Goal: Task Accomplishment & Management: Use online tool/utility

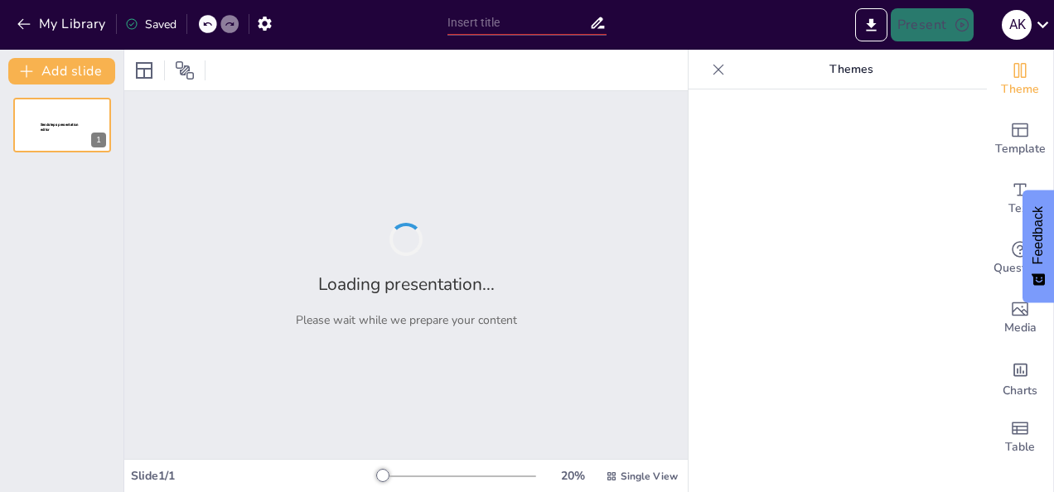
type input "RTW Coordinator - The Future of Return-to-Work with Agentic AI"
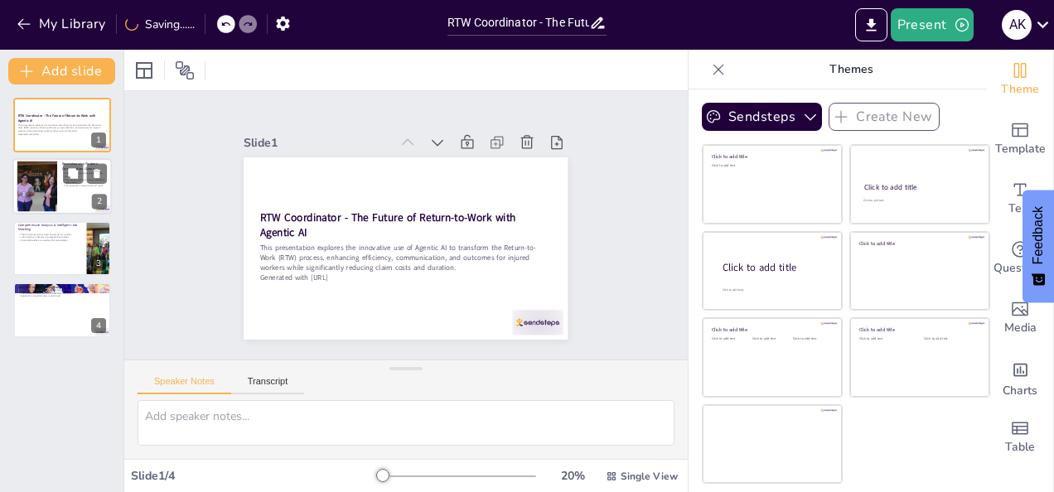
click at [30, 166] on div at bounding box center [36, 187] width 75 height 51
type textarea "The automation of the Return-to-Work workflow is a game-changer in the workers'…"
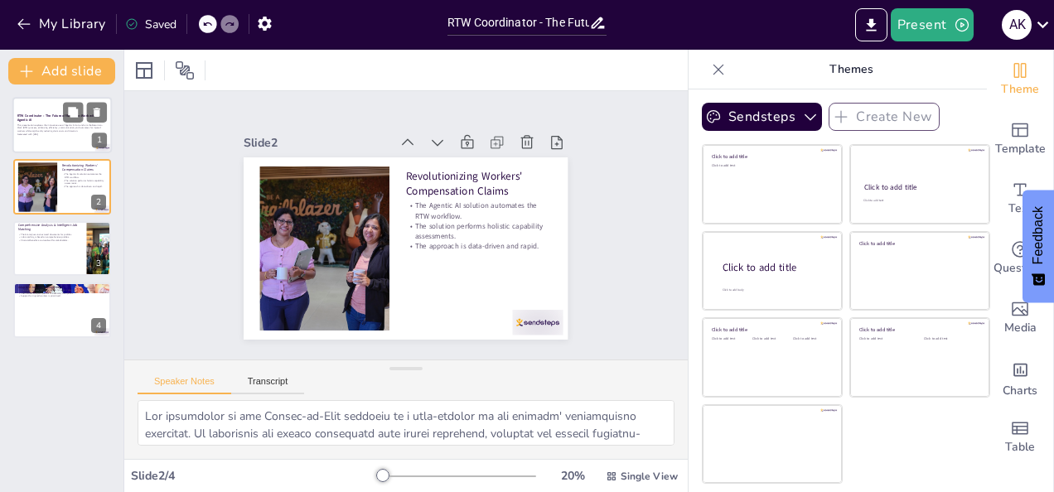
click at [39, 131] on p "This presentation explores the innovative use of Agentic AI to transform the Re…" at bounding box center [61, 127] width 89 height 9
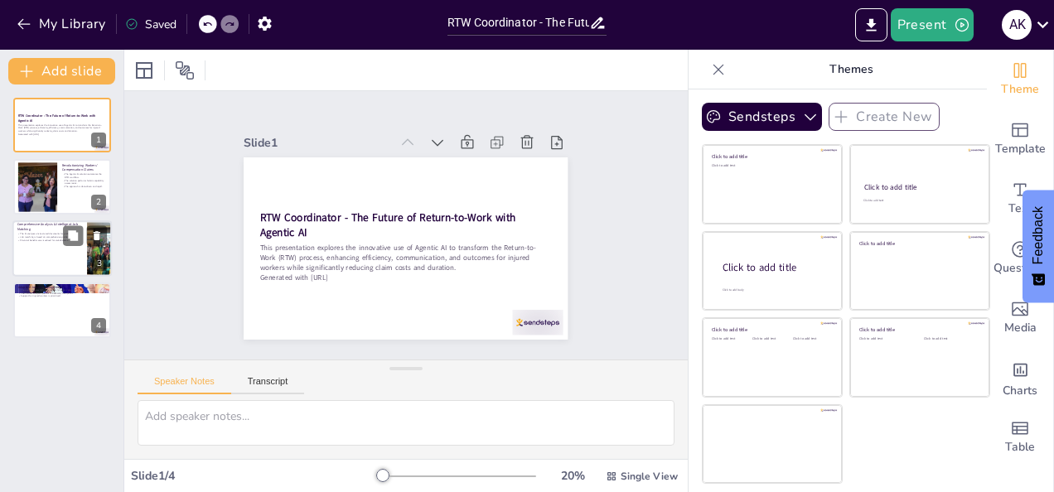
click at [48, 273] on div at bounding box center [61, 248] width 99 height 56
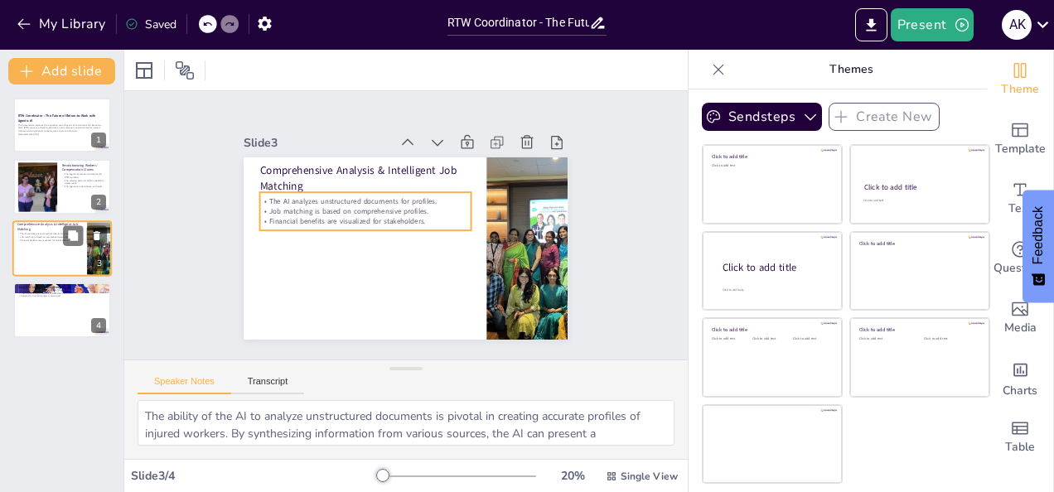
click at [49, 239] on p "Financial benefits are visualized for stakeholders." at bounding box center [49, 240] width 65 height 3
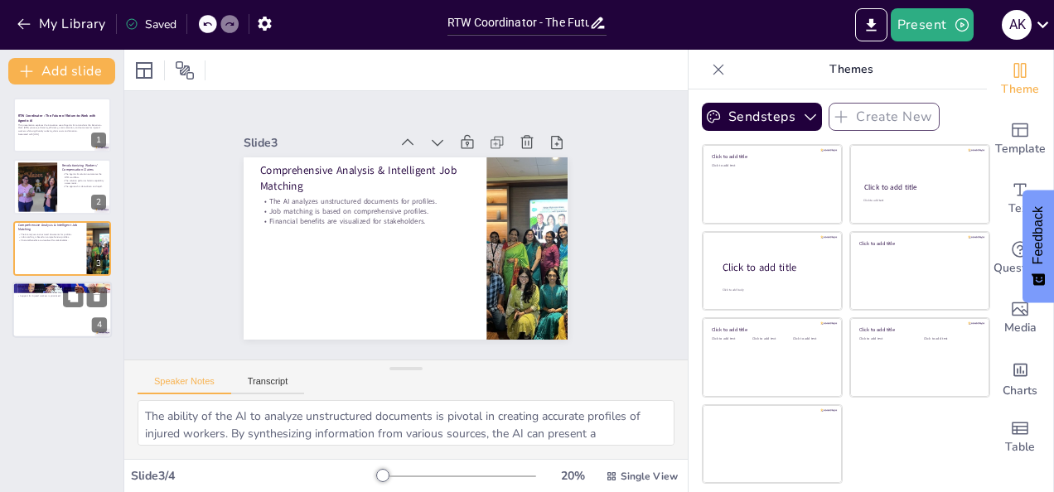
click at [48, 315] on div at bounding box center [61, 310] width 99 height 56
type textarea "The assessment of follow-up reports is crucial for optimizing the recovery jour…"
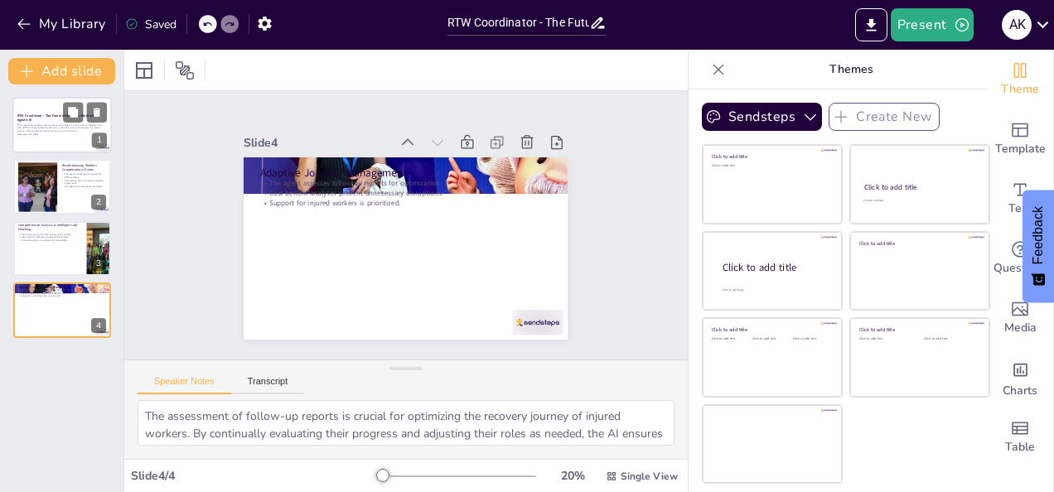
click at [43, 141] on div at bounding box center [61, 125] width 99 height 56
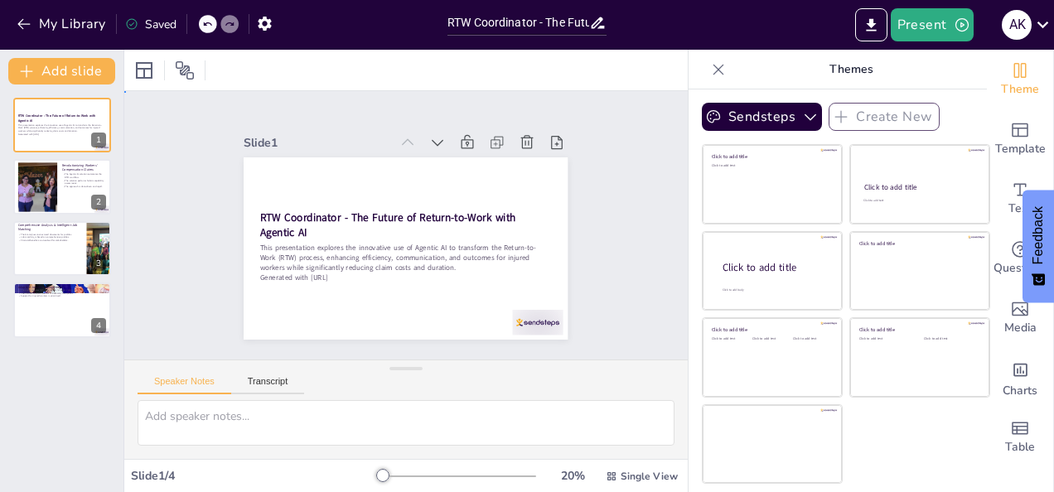
click at [162, 159] on div "Slide 1 RTW Coordinator - The Future of Return-to-Work with Agentic AI This pre…" at bounding box center [406, 225] width 619 height 429
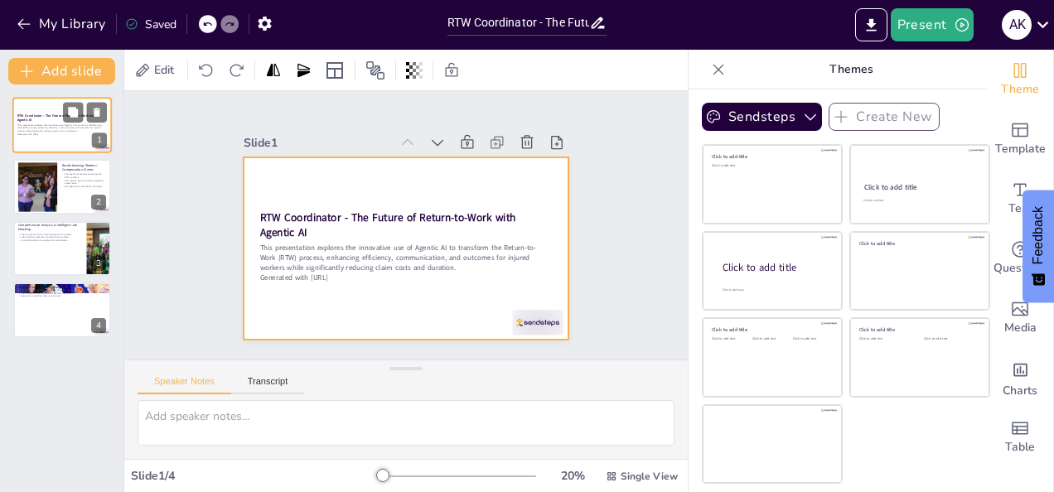
click at [65, 140] on div at bounding box center [61, 125] width 99 height 56
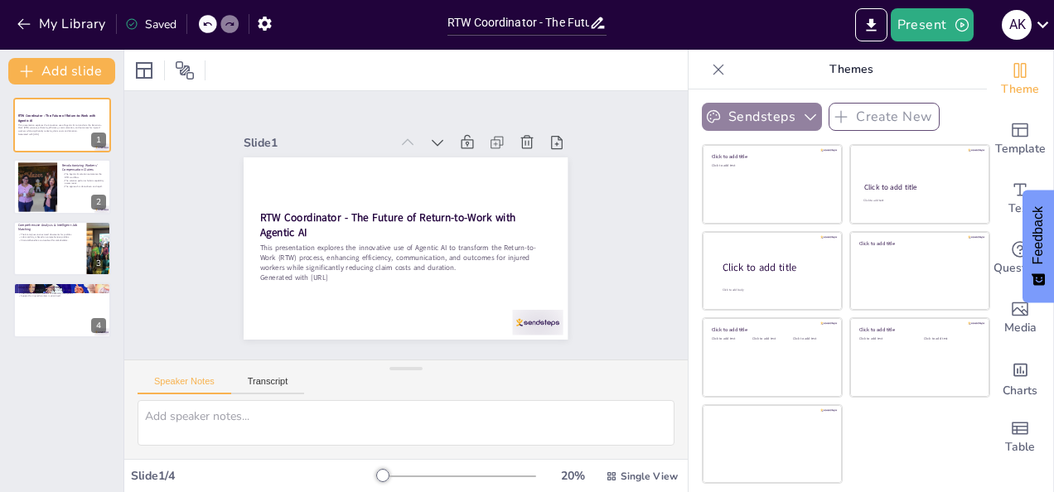
click at [762, 126] on button "Sendsteps" at bounding box center [762, 117] width 120 height 28
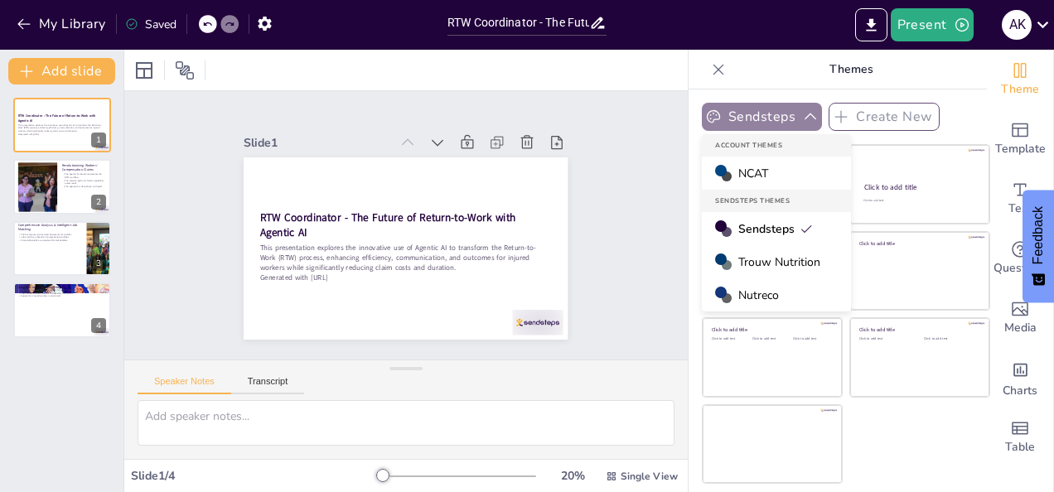
click at [762, 126] on button "Sendsteps" at bounding box center [762, 117] width 120 height 28
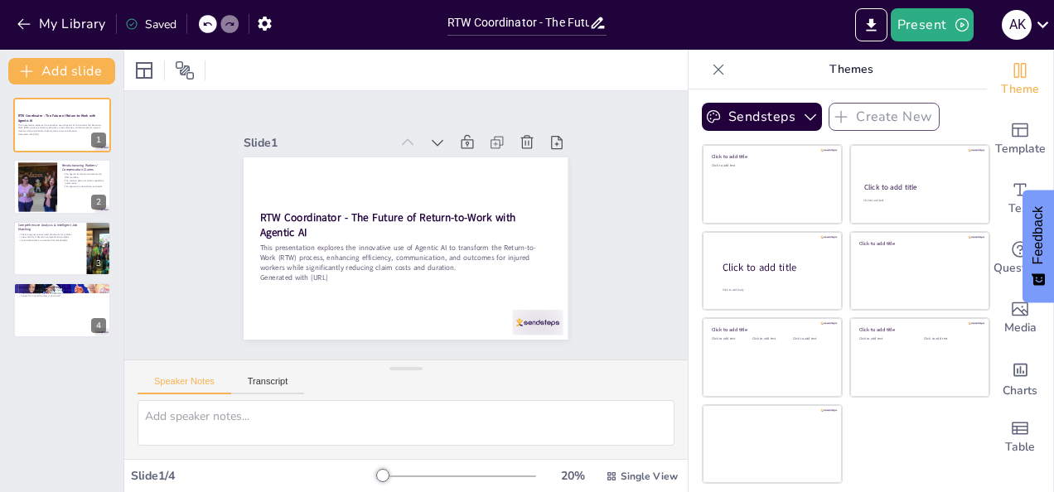
click at [1053, 138] on html "My Library Saved RTW Coordinator - The Future of Return-to-Work with Agentic AI…" at bounding box center [527, 246] width 1054 height 492
click at [215, 20] on div at bounding box center [208, 24] width 18 height 18
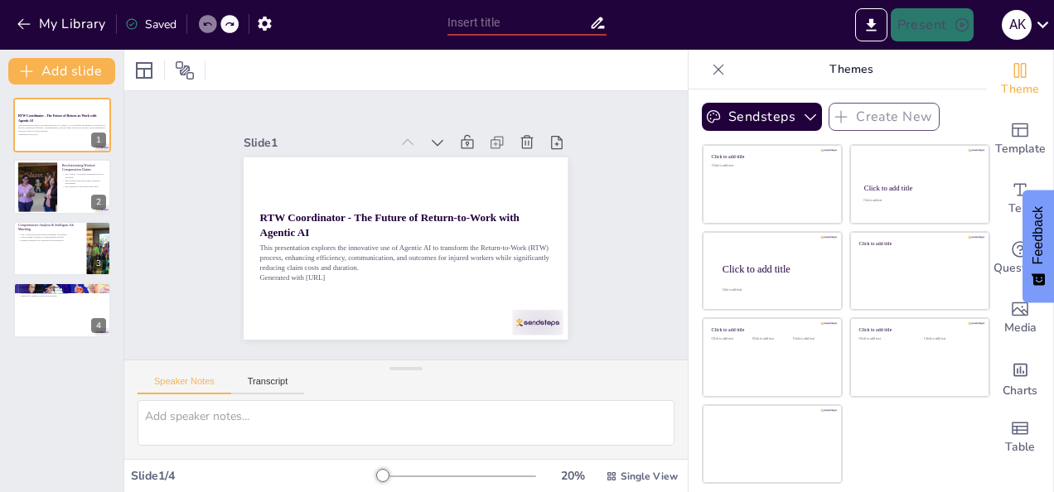
click at [215, 20] on div at bounding box center [208, 24] width 18 height 18
click at [76, 187] on p "The approach is data-driven and rapid." at bounding box center [84, 186] width 45 height 3
type textarea "The automation of the Return-to-Work workflow is a game-changer in the workers'…"
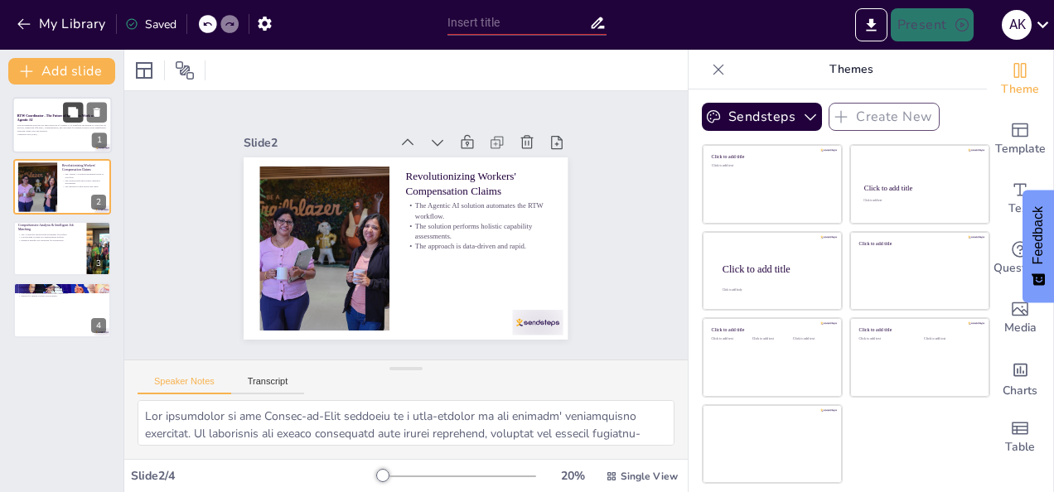
click at [65, 118] on button at bounding box center [73, 112] width 20 height 20
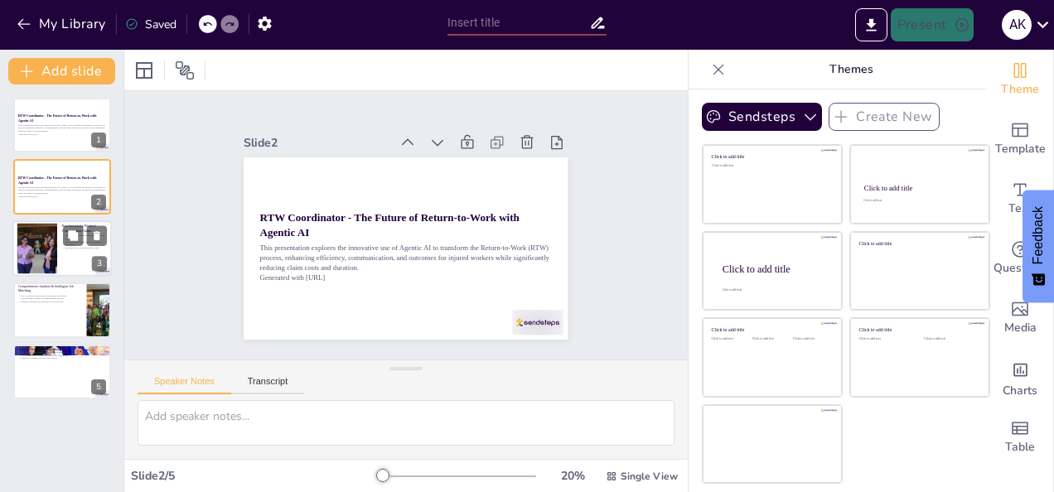
click at [57, 257] on div at bounding box center [61, 248] width 99 height 56
type textarea "The automation of the Return-to-Work workflow is a game-changer in the workers'…"
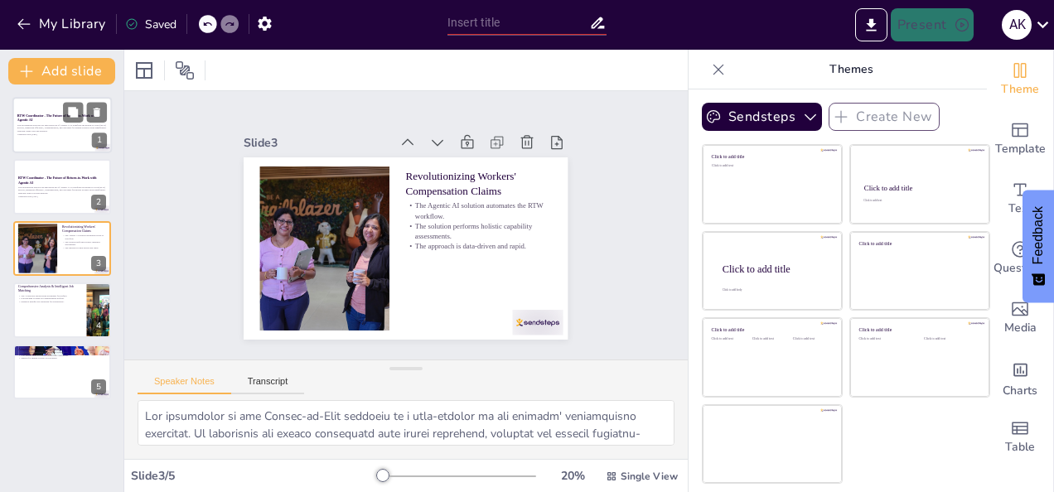
click at [56, 135] on p "Generated with [URL]" at bounding box center [61, 134] width 89 height 3
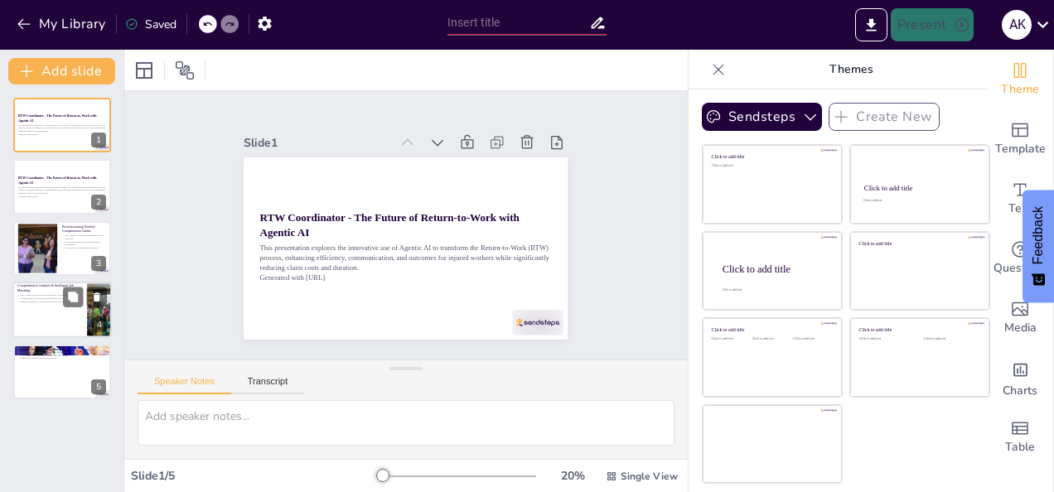
click at [43, 306] on div at bounding box center [61, 310] width 99 height 56
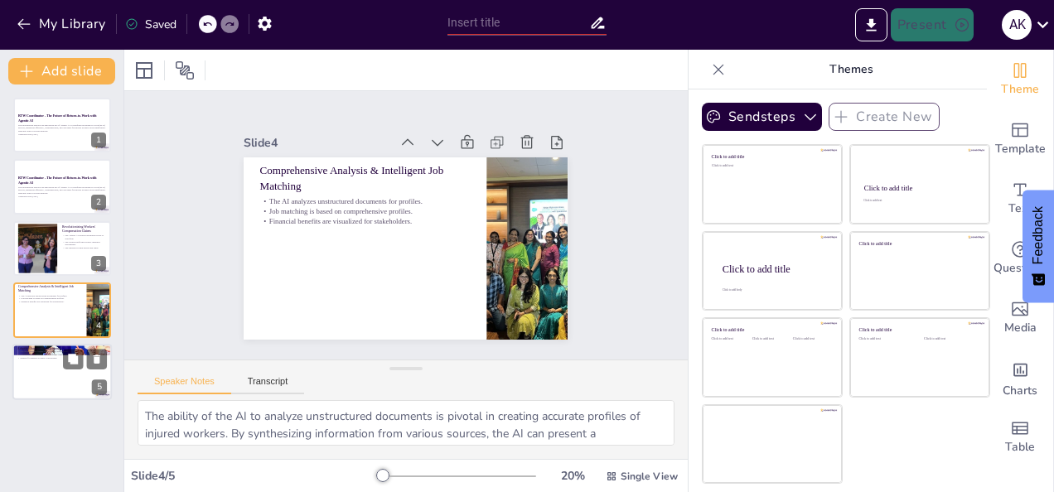
click at [41, 376] on div at bounding box center [61, 372] width 99 height 56
type textarea "The assessment of follow-up reports is crucial for optimizing the recovery jour…"
